Goal: Ask a question: Seek information or help from site administrators or community

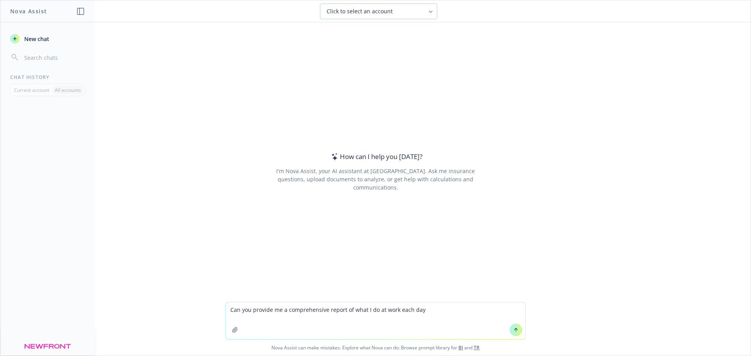
type textarea "Can you provide me a comprehensive report of what I do at work each day?"
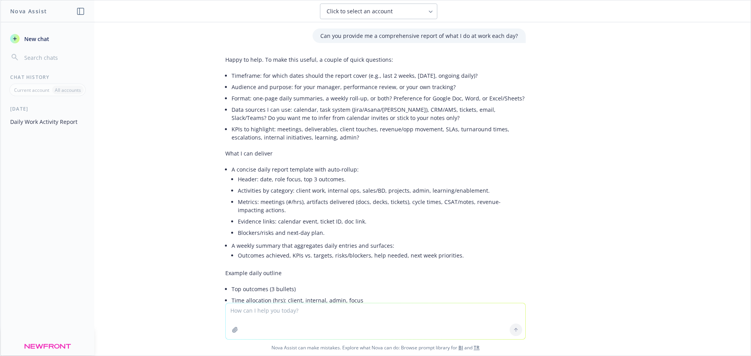
click at [352, 6] on button "Click to select an account" at bounding box center [378, 12] width 117 height 16
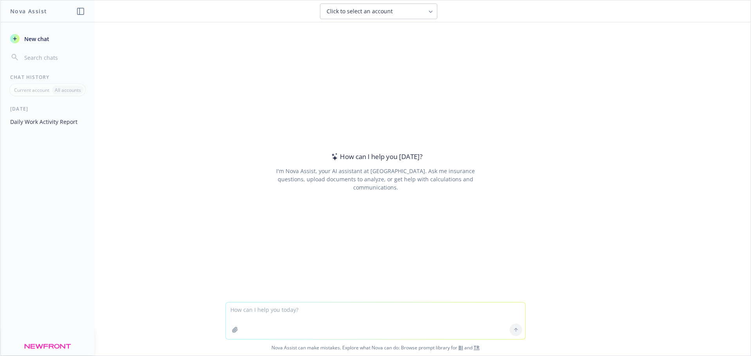
click at [225, 101] on div "How can I help you today? I'm Nova Assist, your AI assistant at Newfront. Ask m…" at bounding box center [375, 172] width 301 height 224
